Goal: Check status: Check status

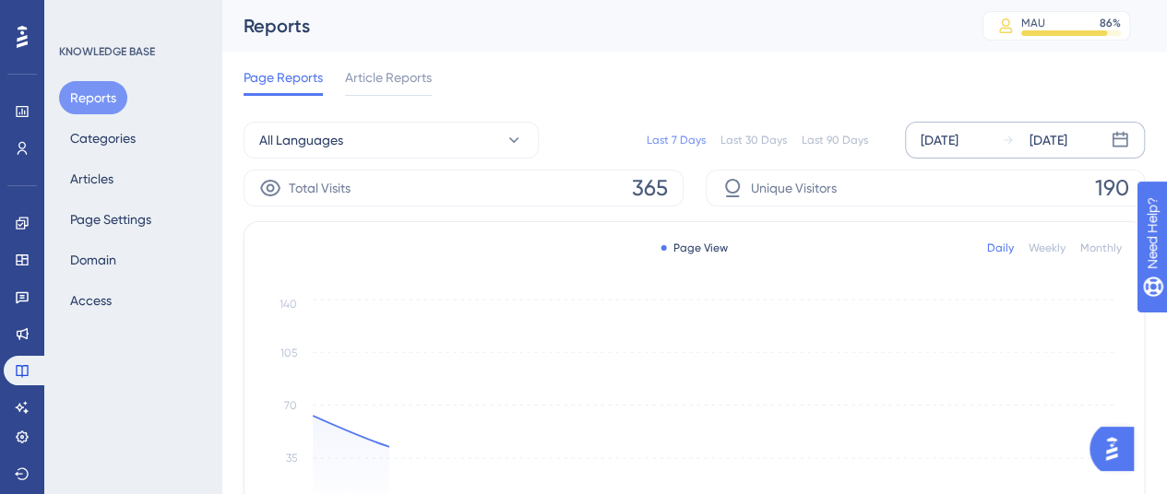
click at [958, 137] on div "Sep 04 2025" at bounding box center [939, 140] width 38 height 22
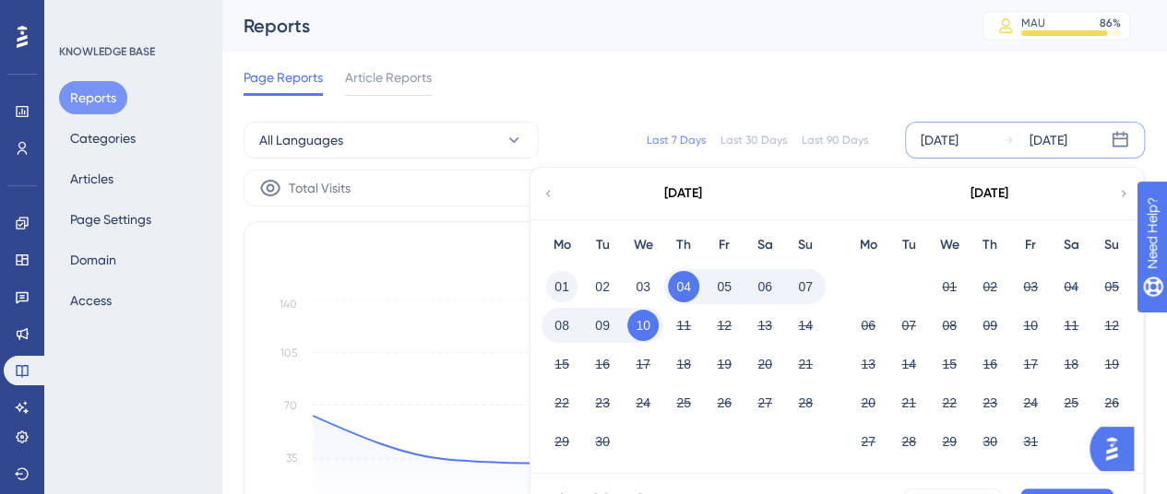
click at [560, 279] on button "01" at bounding box center [561, 286] width 31 height 31
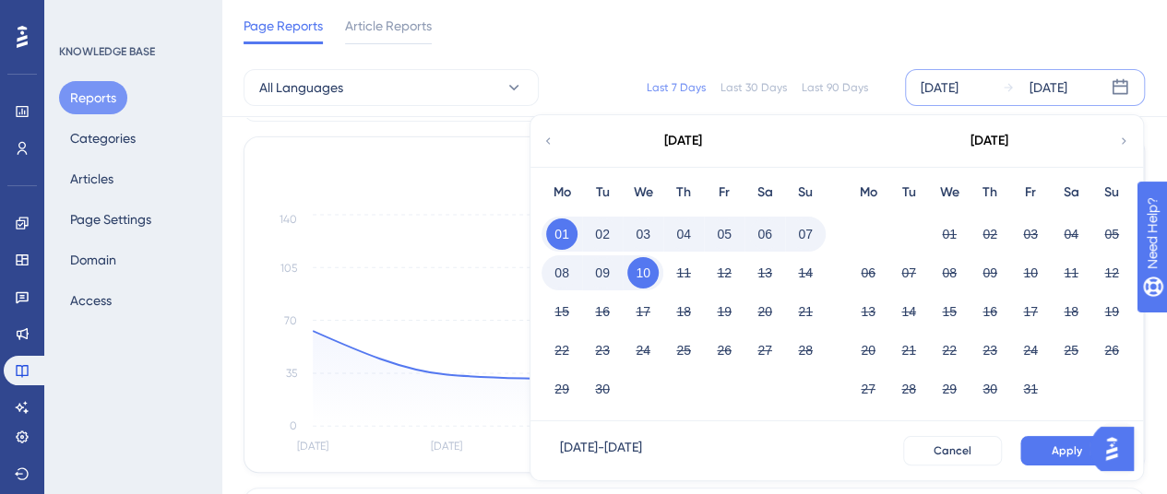
scroll to position [184, 0]
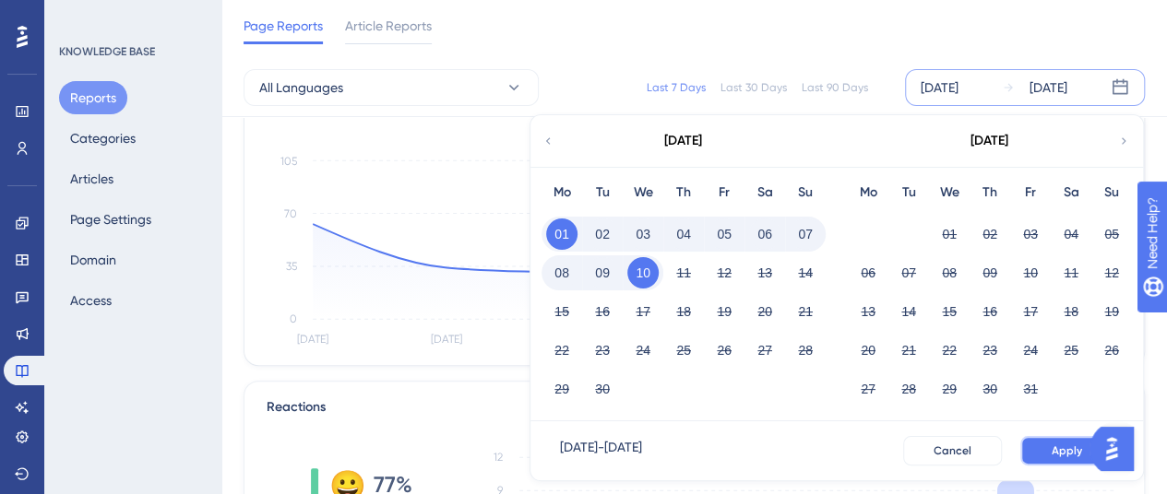
click at [1061, 448] on span "Apply" at bounding box center [1066, 451] width 30 height 15
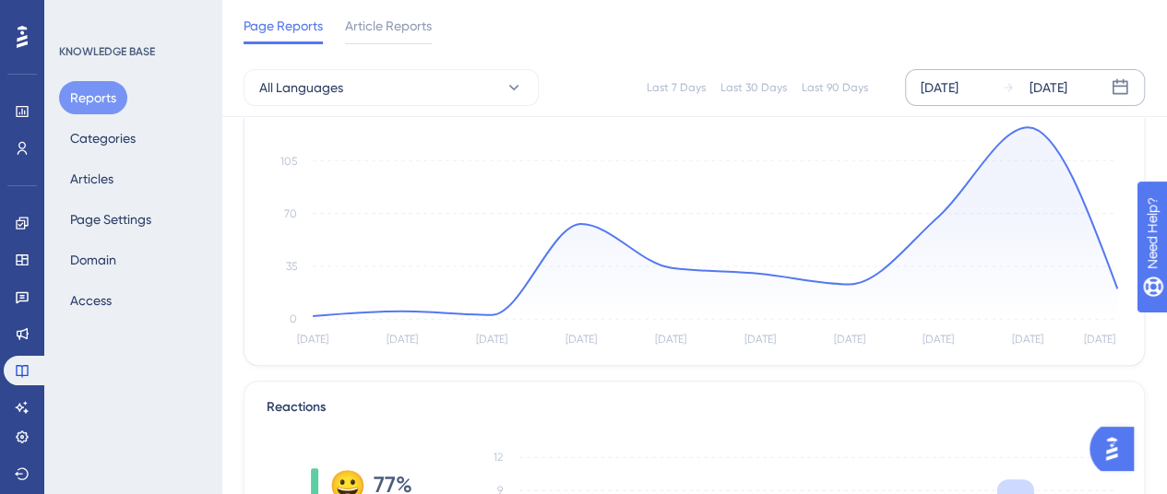
scroll to position [0, 0]
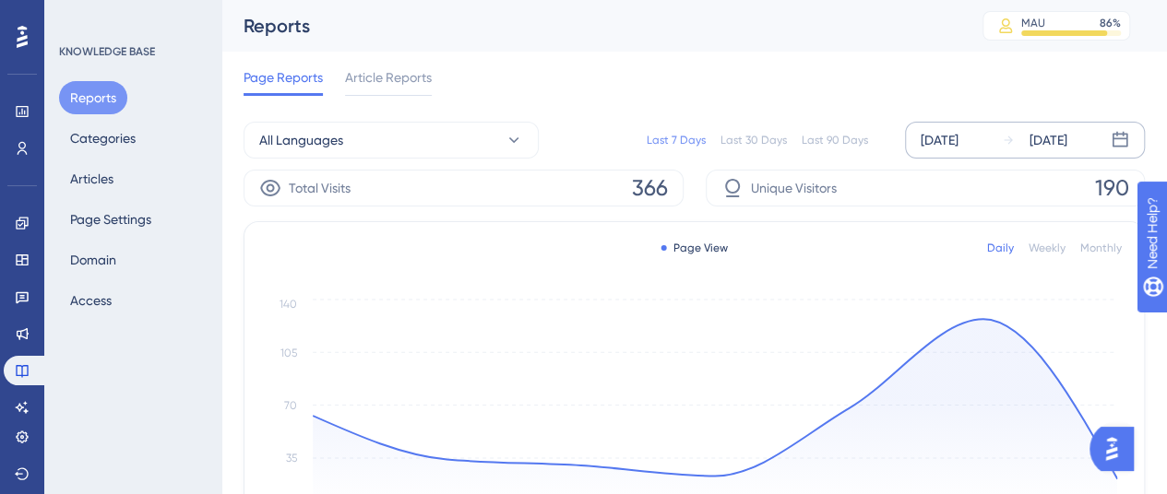
click at [948, 130] on div "Sep 04 2025" at bounding box center [939, 140] width 38 height 22
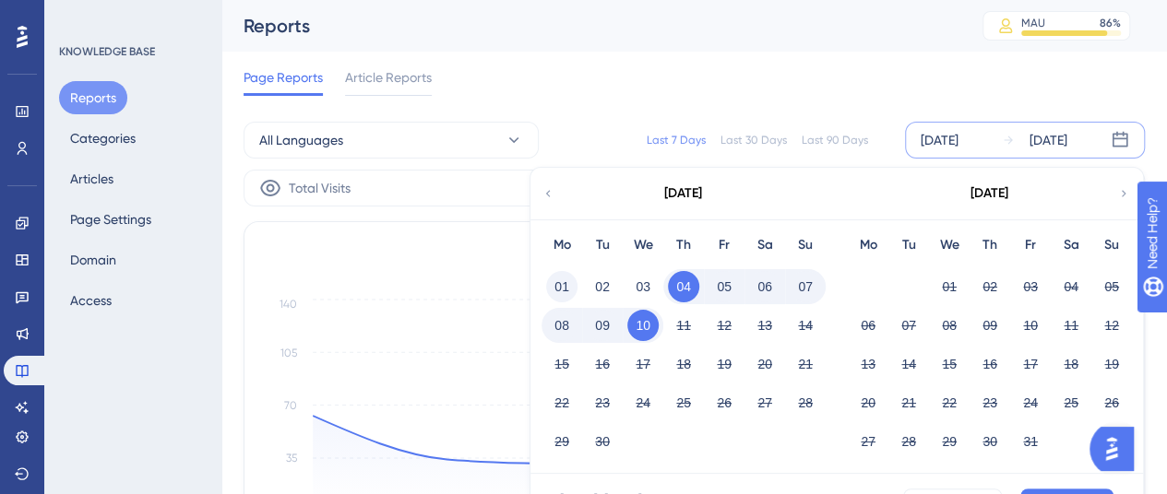
click at [566, 288] on button "01" at bounding box center [561, 286] width 31 height 31
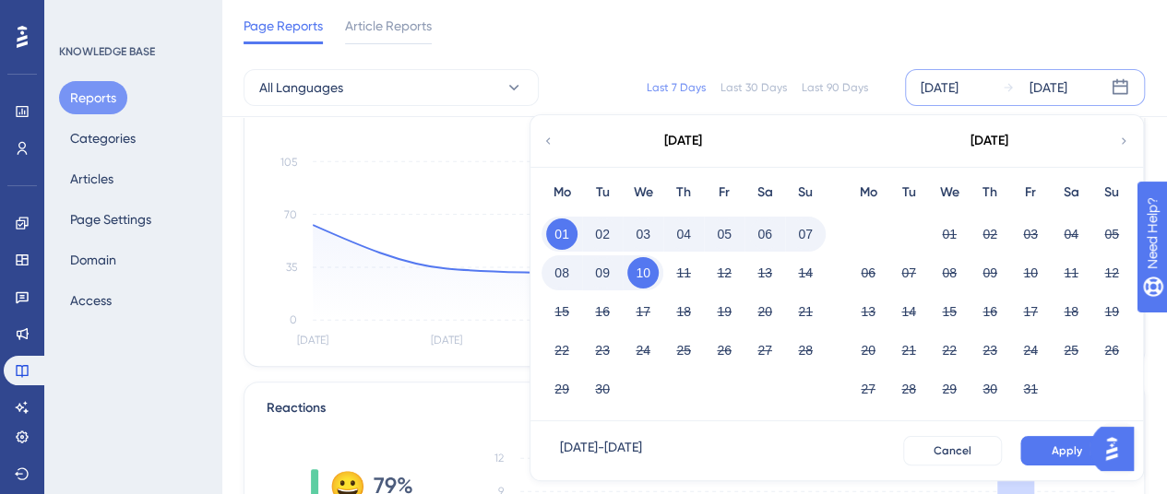
scroll to position [184, 0]
click at [1062, 444] on span "Apply" at bounding box center [1066, 451] width 30 height 15
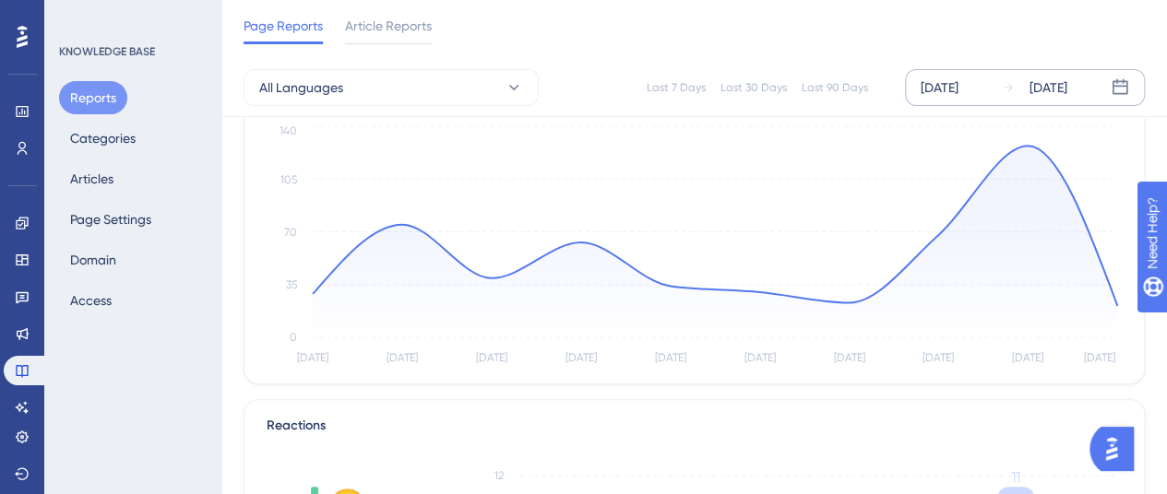
scroll to position [0, 0]
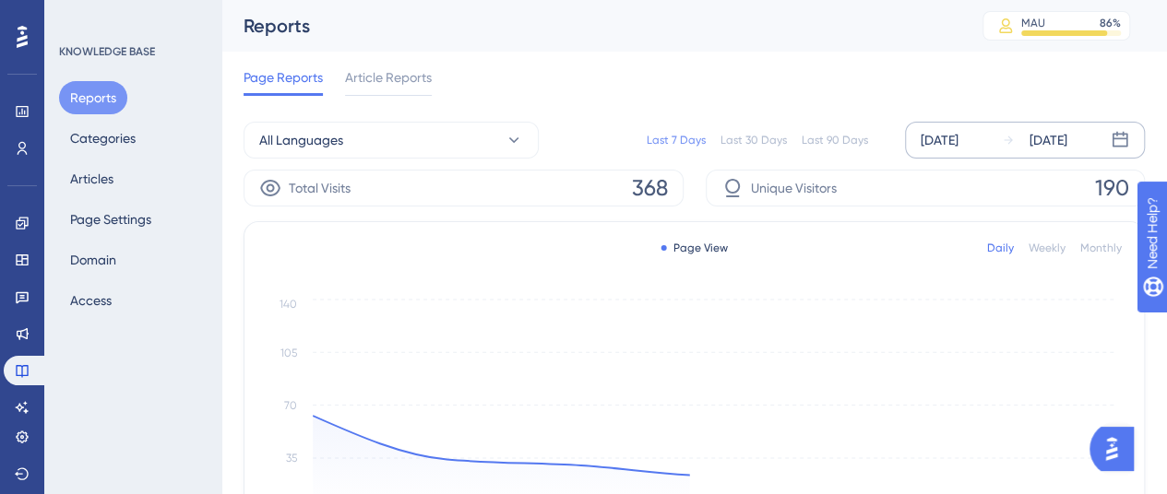
click at [942, 149] on div "Sep 04 2025" at bounding box center [939, 140] width 38 height 22
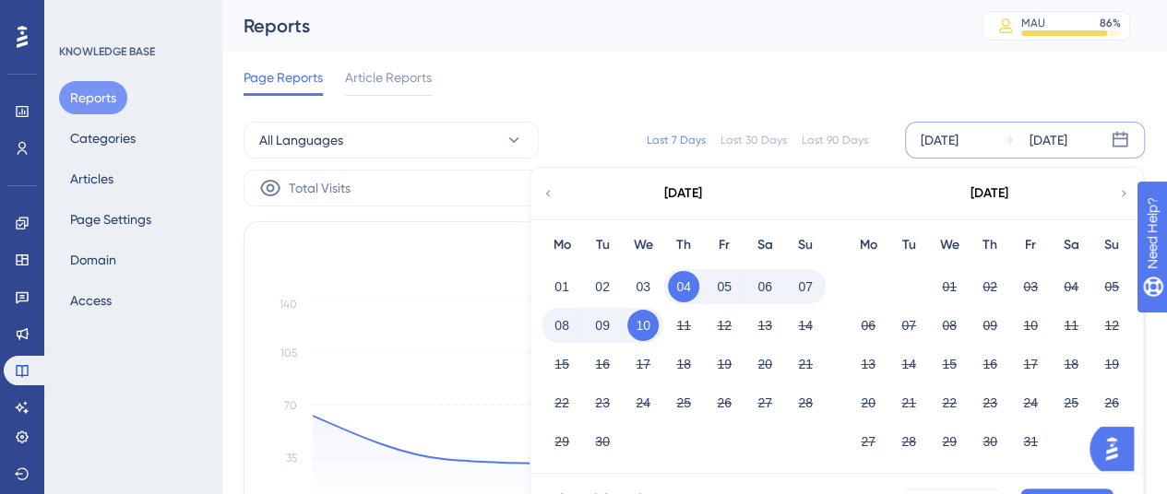
drag, startPoint x: 564, startPoint y: 289, endPoint x: 756, endPoint y: 305, distance: 192.5
click at [566, 287] on button "01" at bounding box center [561, 286] width 31 height 31
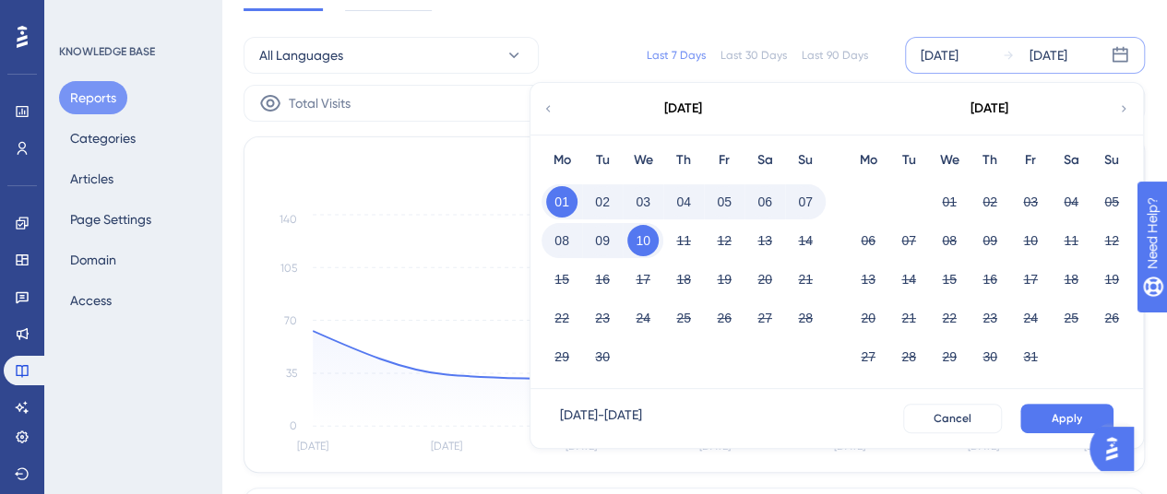
scroll to position [92, 0]
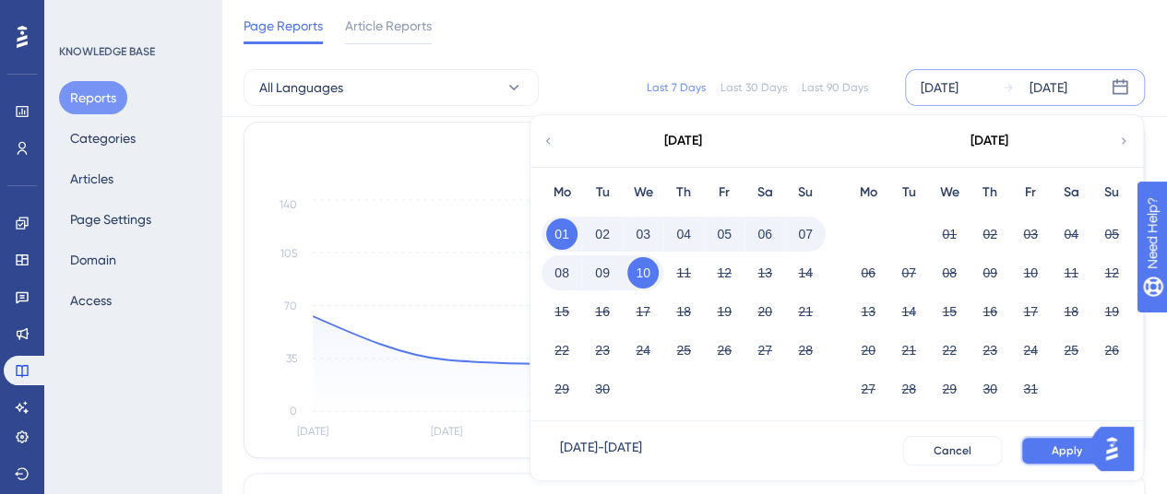
click at [1061, 458] on button "Apply" at bounding box center [1066, 451] width 93 height 30
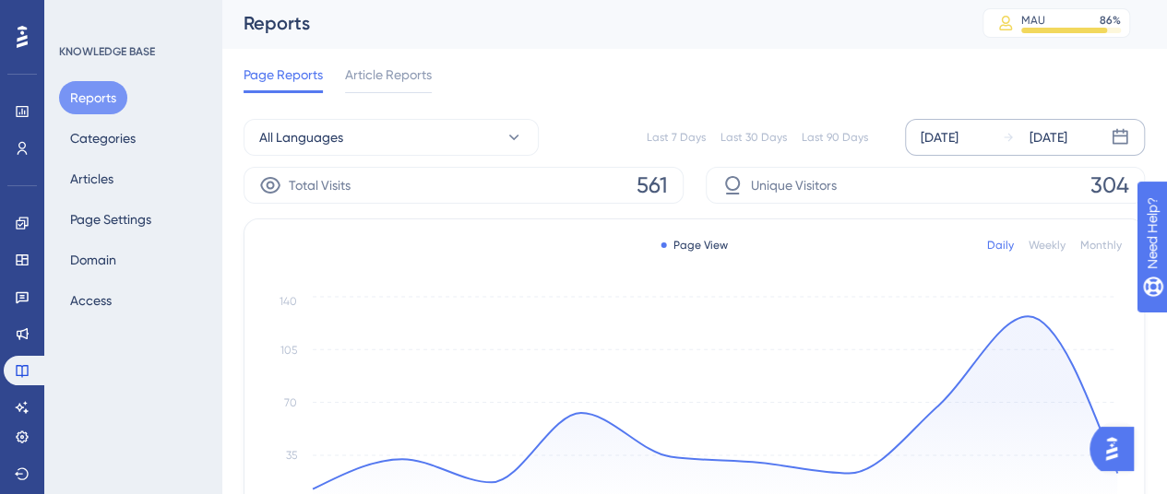
scroll to position [0, 0]
